Goal: Information Seeking & Learning: Learn about a topic

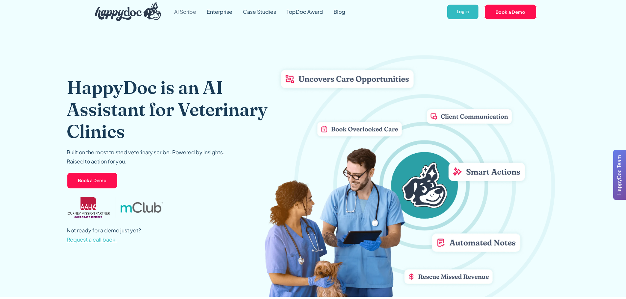
click at [189, 11] on link "AI Scribe" at bounding box center [185, 12] width 33 height 24
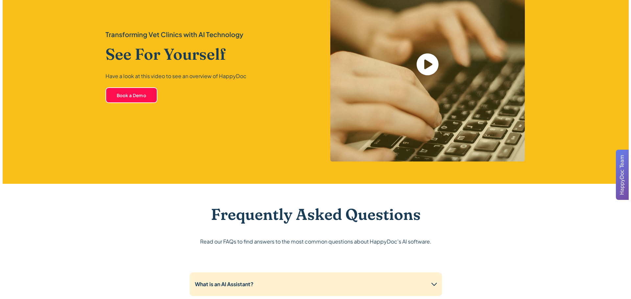
scroll to position [1413, 0]
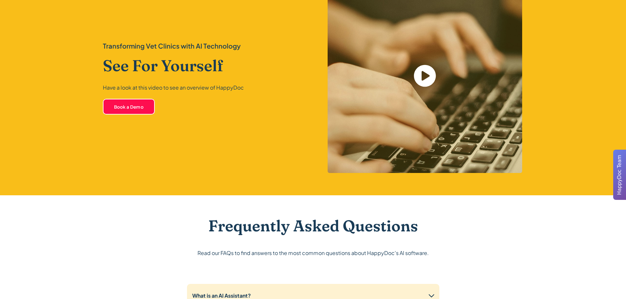
click at [429, 72] on icon "open lightbox" at bounding box center [425, 76] width 22 height 22
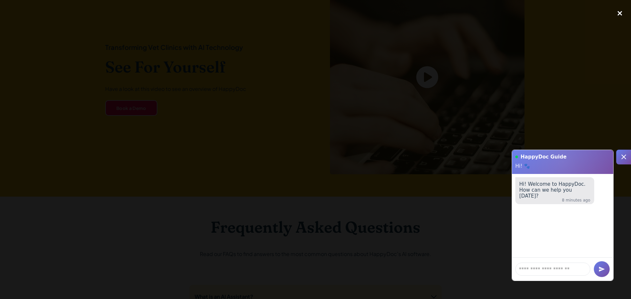
click at [622, 12] on div "close lightbox" at bounding box center [619, 13] width 22 height 14
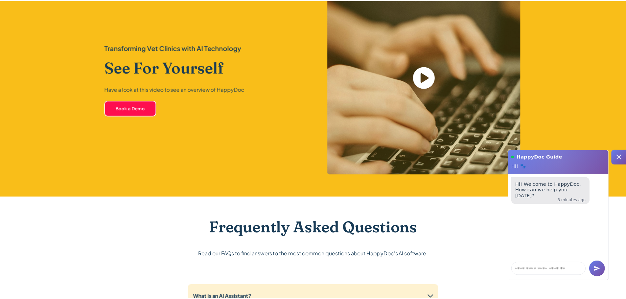
scroll to position [1391, 0]
